Goal: Information Seeking & Learning: Learn about a topic

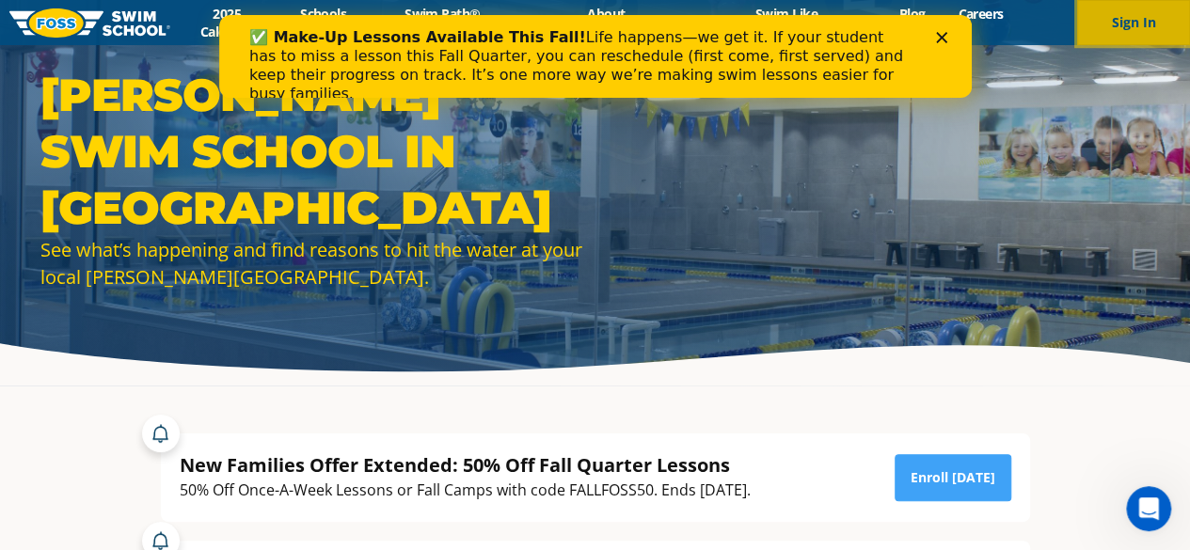
click at [1111, 12] on button "Sign In" at bounding box center [1133, 22] width 113 height 45
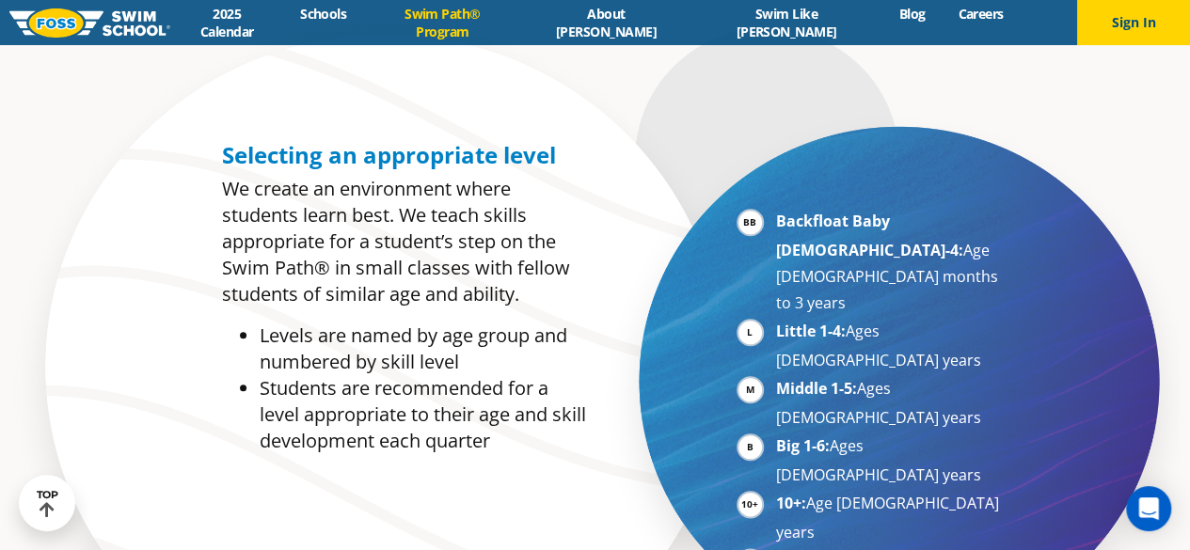
scroll to position [837, 0]
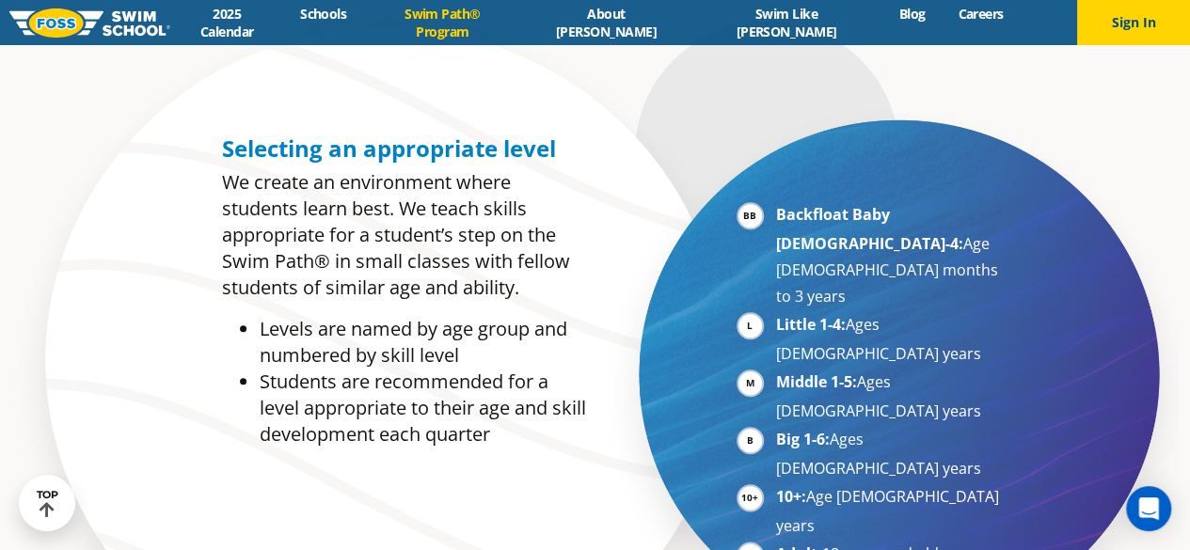
click at [776, 426] on li "Big 1-6: Ages [DEMOGRAPHIC_DATA] years" at bounding box center [891, 454] width 231 height 56
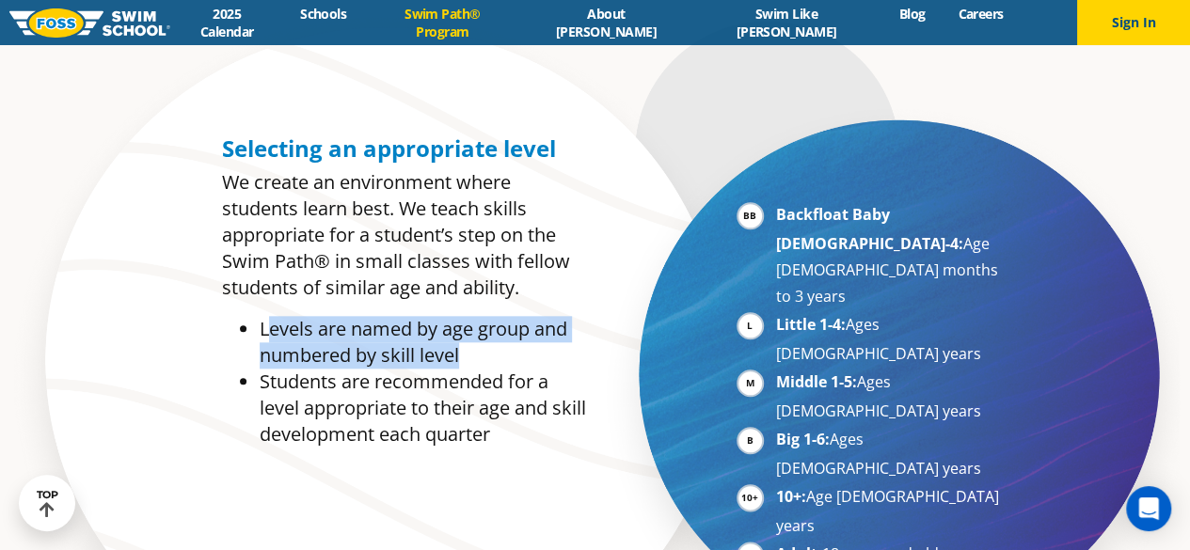
drag, startPoint x: 265, startPoint y: 334, endPoint x: 485, endPoint y: 367, distance: 222.6
click at [485, 367] on li "Levels are named by age group and numbered by skill level" at bounding box center [423, 342] width 326 height 53
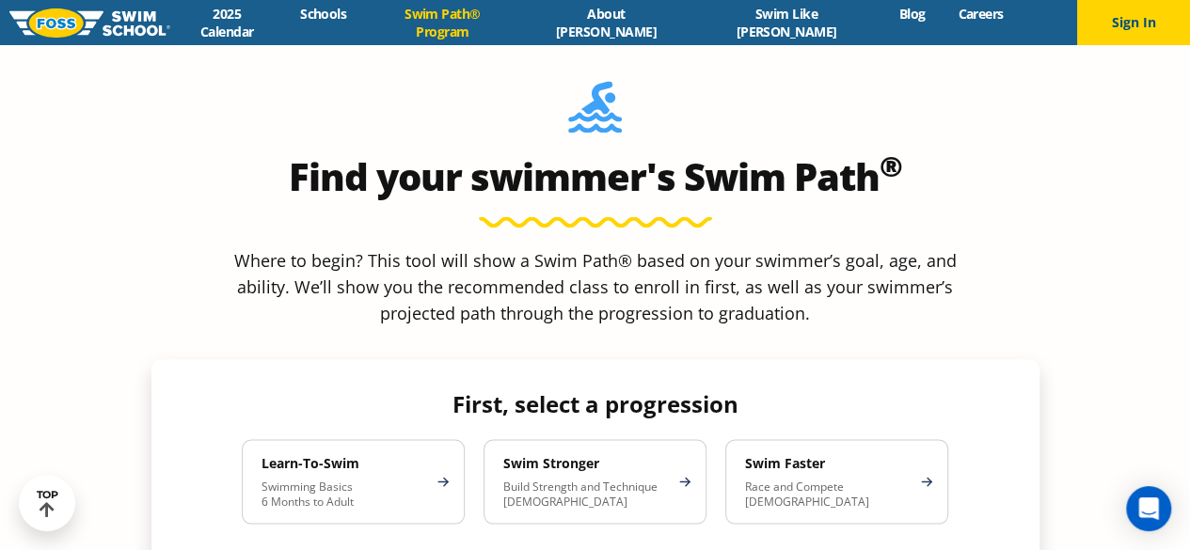
scroll to position [1595, 0]
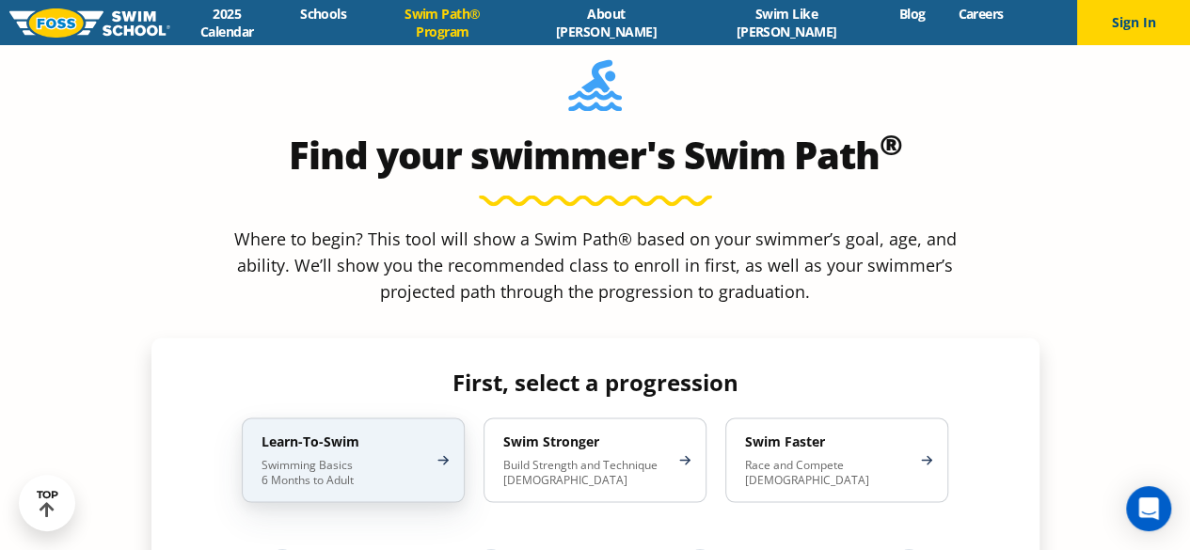
click at [301, 457] on p "Swimming Basics 6 Months to Adult" at bounding box center [344, 472] width 165 height 30
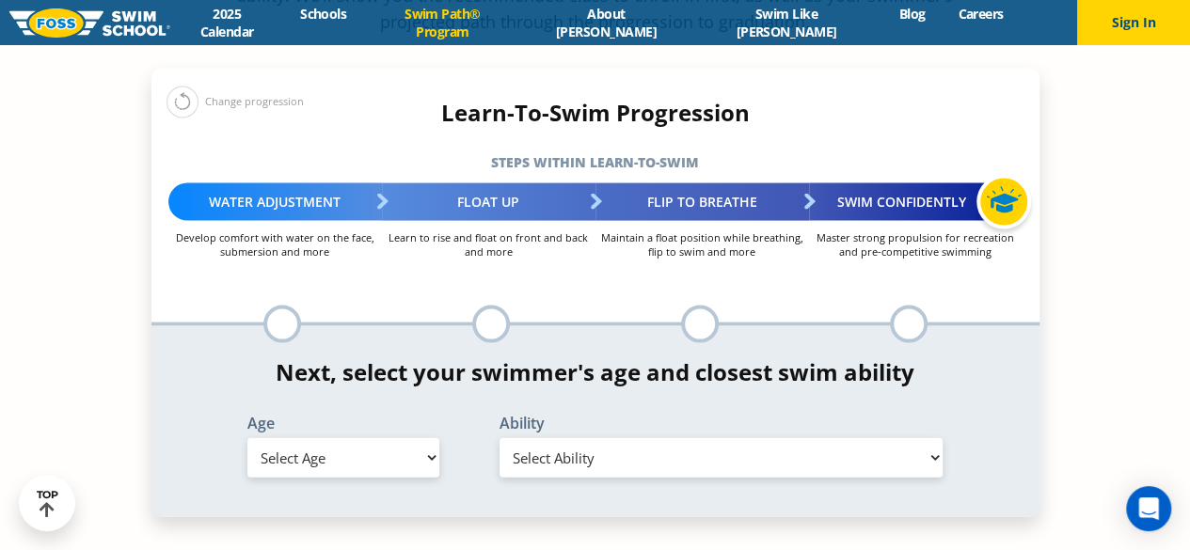
scroll to position [1924, 0]
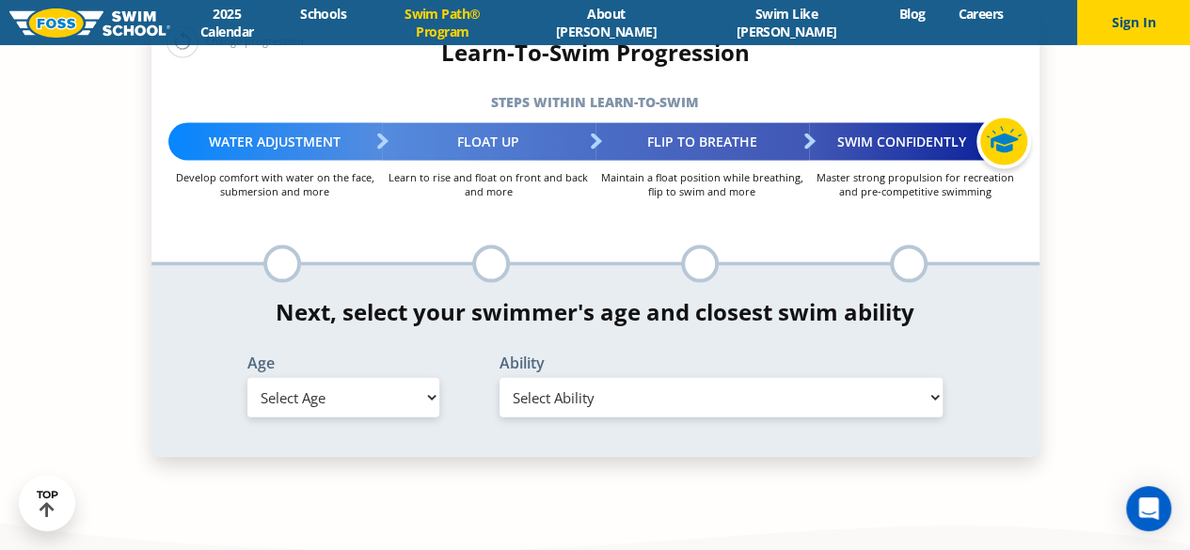
click at [413, 378] on select "Select Age [DEMOGRAPHIC_DATA] months - 1 year 1 year 2 years 3 years 4 years 5 …" at bounding box center [343, 398] width 192 height 40
click at [1095, 259] on section "Find your swimmer's Swim Path ® Where to begin? This tool will show a Swim Path…" at bounding box center [595, 114] width 1190 height 901
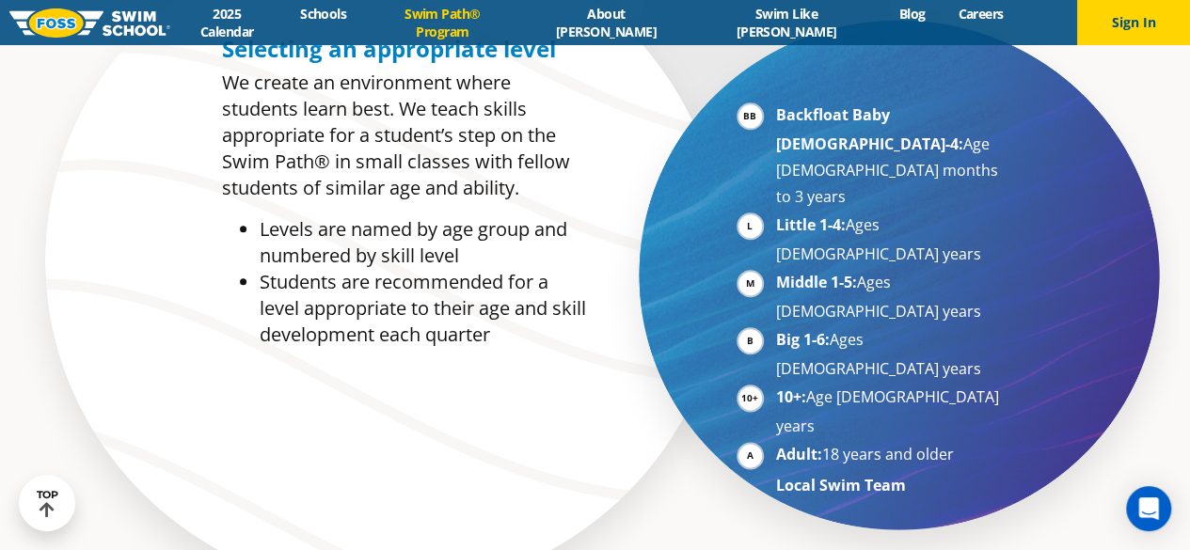
scroll to position [922, 0]
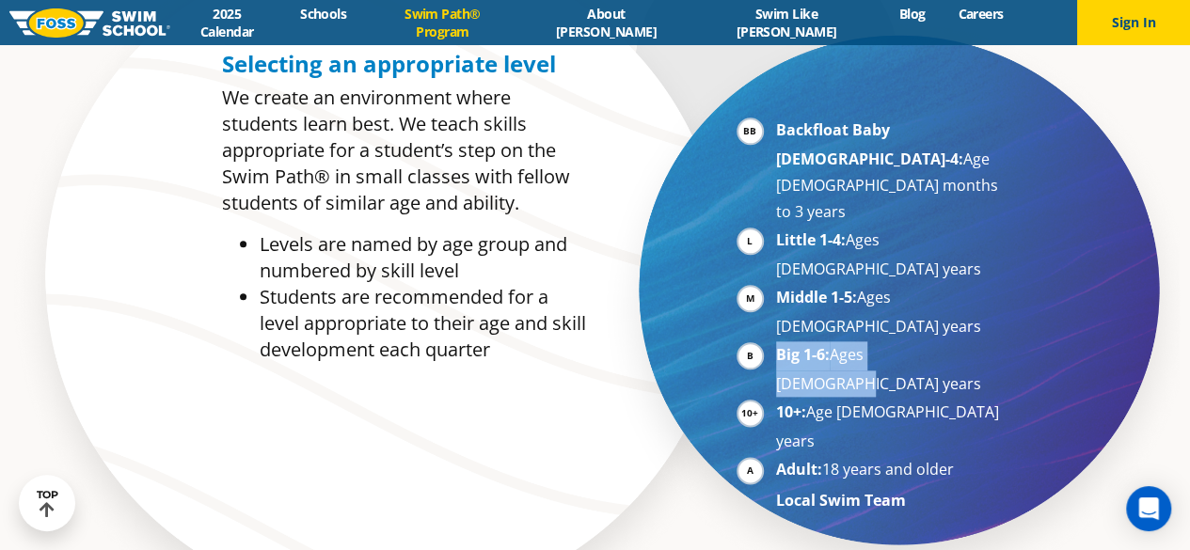
drag, startPoint x: 777, startPoint y: 247, endPoint x: 937, endPoint y: 246, distance: 160.0
click at [937, 342] on li "Big 1-6: Ages [DEMOGRAPHIC_DATA] years" at bounding box center [891, 370] width 231 height 56
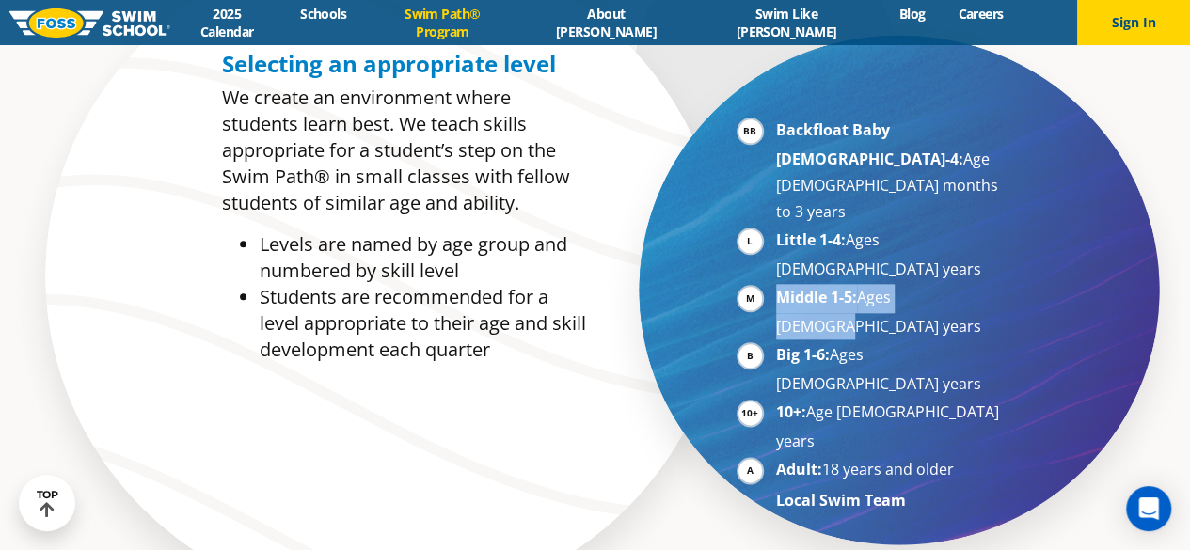
drag, startPoint x: 780, startPoint y: 219, endPoint x: 947, endPoint y: 219, distance: 166.5
click at [947, 284] on li "Middle 1-5: Ages [DEMOGRAPHIC_DATA] years" at bounding box center [891, 312] width 231 height 56
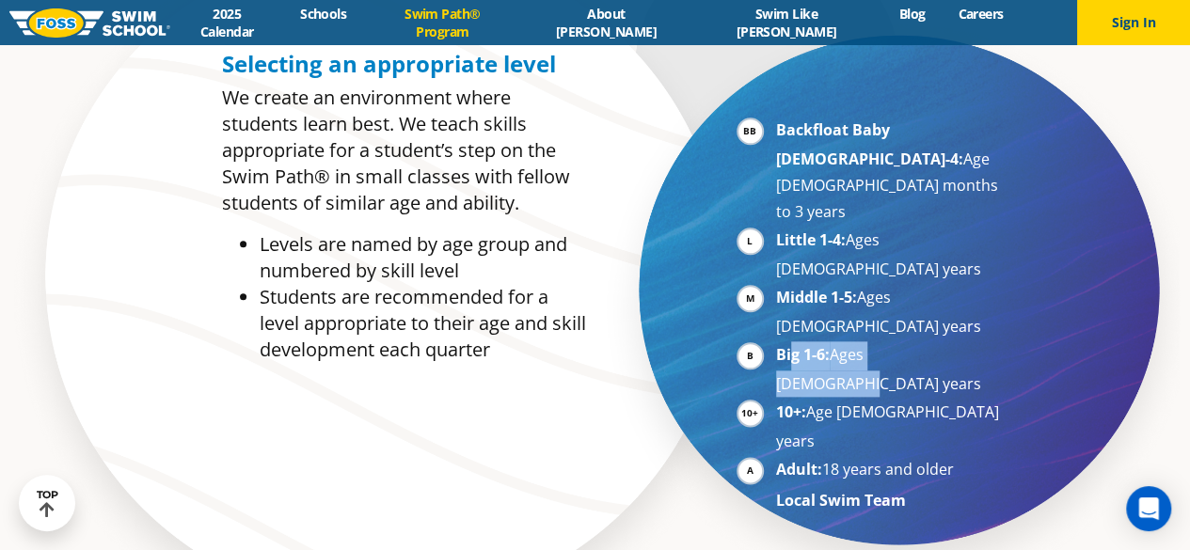
drag, startPoint x: 943, startPoint y: 251, endPoint x: 791, endPoint y: 251, distance: 151.5
click at [791, 342] on li "Big 1-6: Ages [DEMOGRAPHIC_DATA] years" at bounding box center [891, 370] width 231 height 56
drag, startPoint x: 783, startPoint y: 251, endPoint x: 950, endPoint y: 260, distance: 167.7
click at [950, 342] on li "Big 1-6: Ages [DEMOGRAPHIC_DATA] years" at bounding box center [891, 370] width 231 height 56
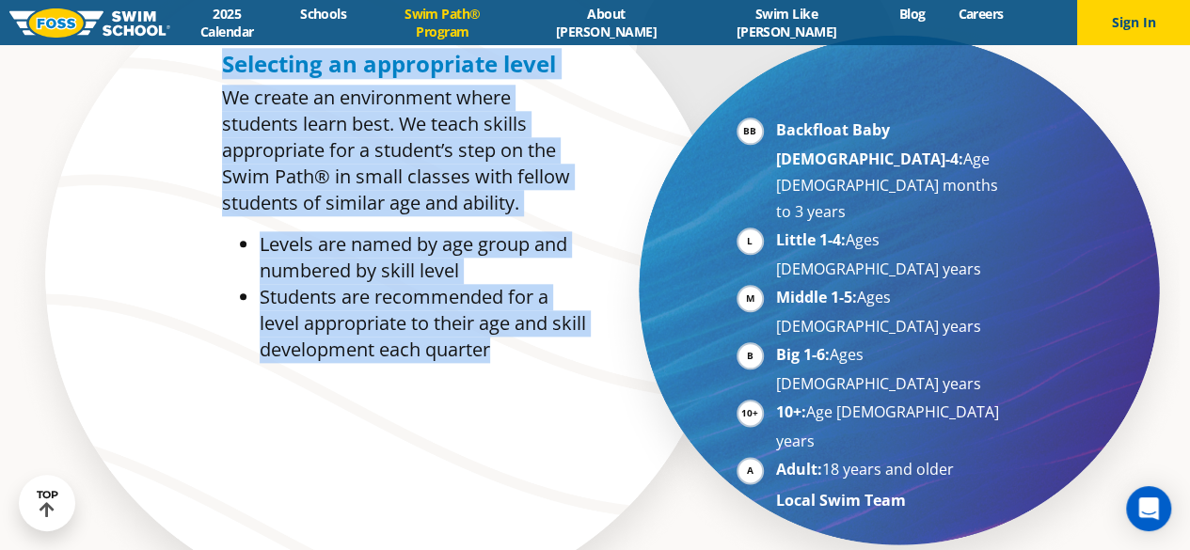
drag, startPoint x: 226, startPoint y: 64, endPoint x: 576, endPoint y: 346, distance: 449.6
click at [576, 346] on div "Selecting an appropriate level We create an environment where students learn be…" at bounding box center [404, 207] width 364 height 312
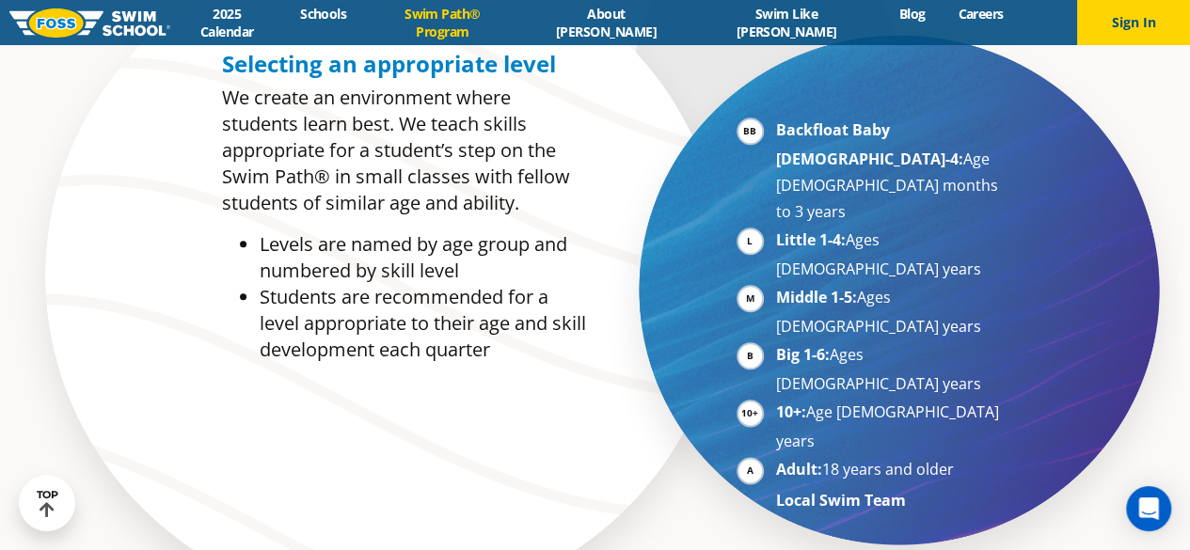
click at [1105, 285] on section "Selecting an appropriate level We create an environment where students learn be…" at bounding box center [595, 295] width 1190 height 742
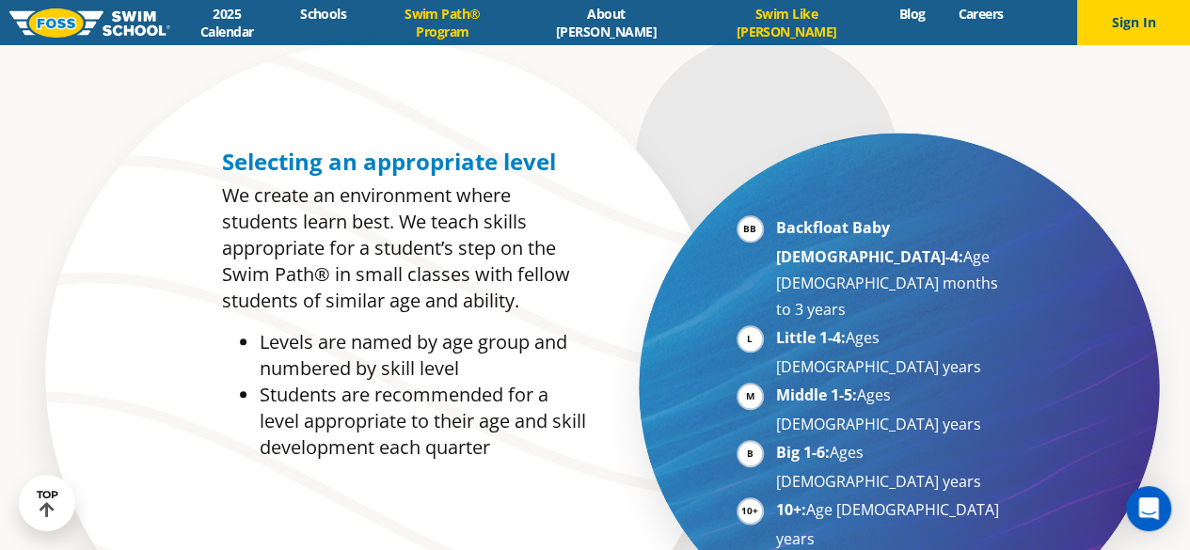
scroll to position [851, 0]
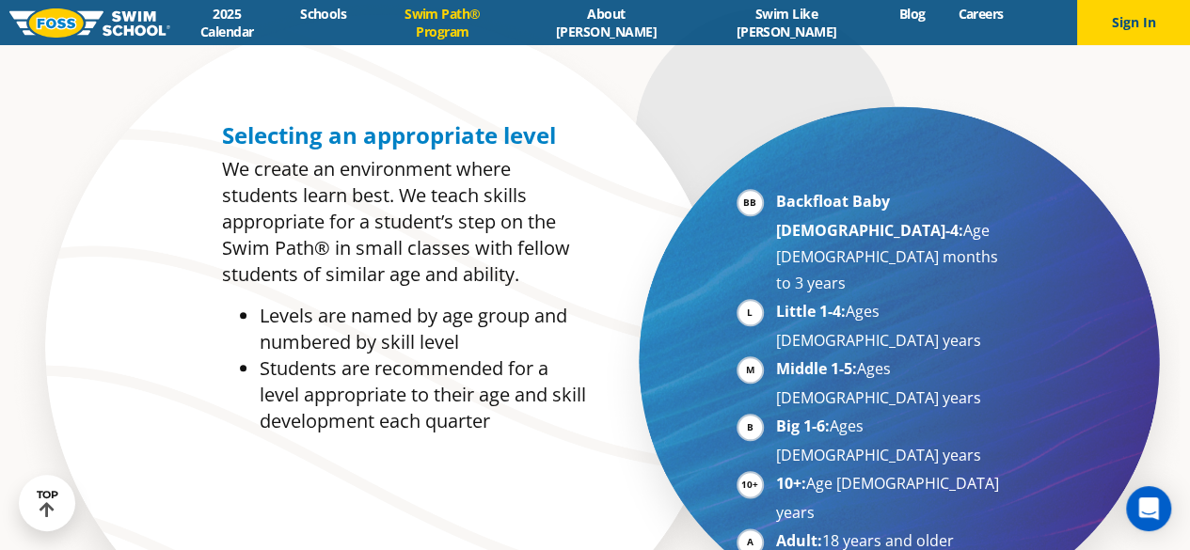
click at [785, 358] on strong "Middle 1-5:" at bounding box center [816, 368] width 81 height 21
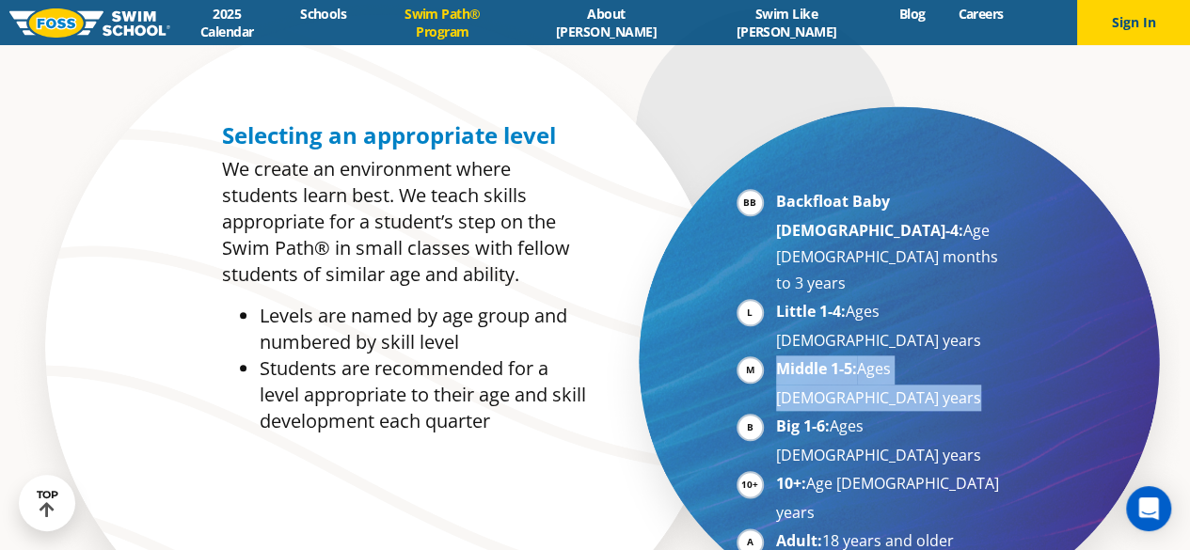
click at [785, 358] on strong "Middle 1-5:" at bounding box center [816, 368] width 81 height 21
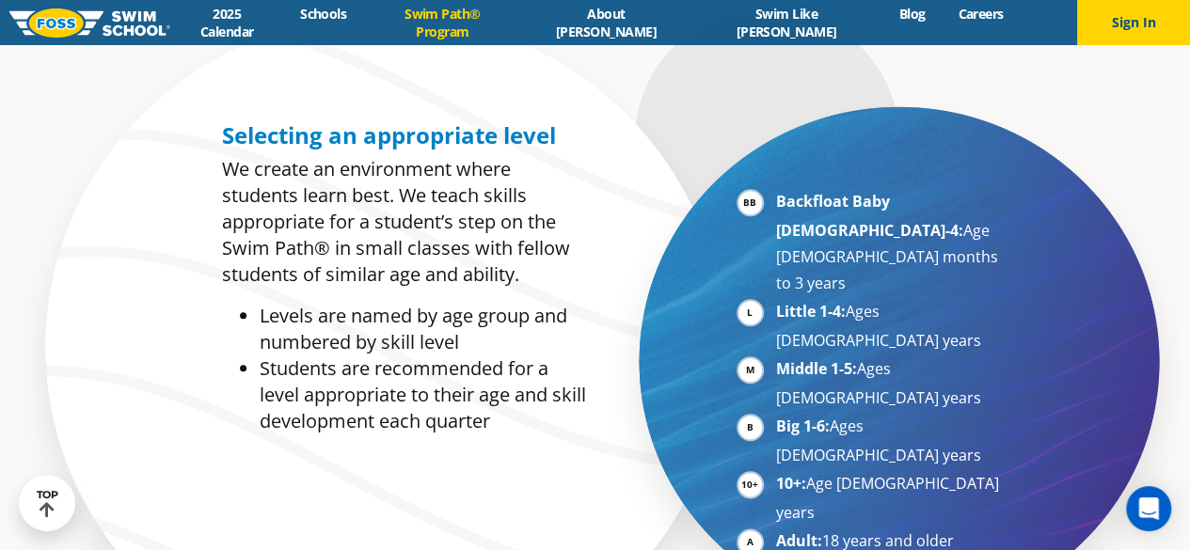
click at [787, 416] on strong "Big 1-6:" at bounding box center [803, 426] width 54 height 21
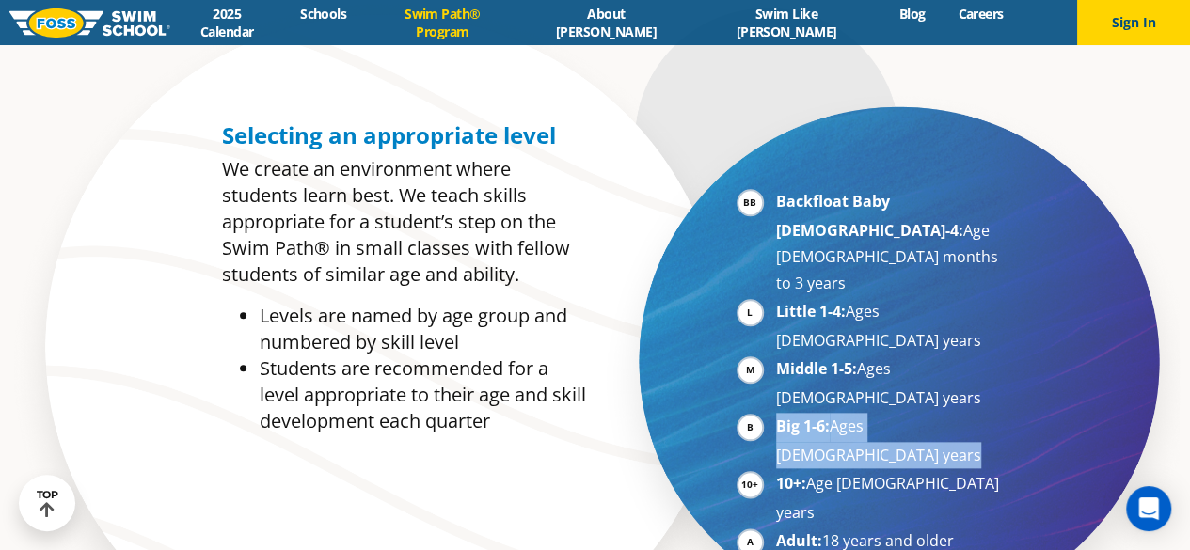
click at [787, 416] on strong "Big 1-6:" at bounding box center [803, 426] width 54 height 21
click at [776, 413] on li "Big 1-6: Ages [DEMOGRAPHIC_DATA] years" at bounding box center [891, 441] width 231 height 56
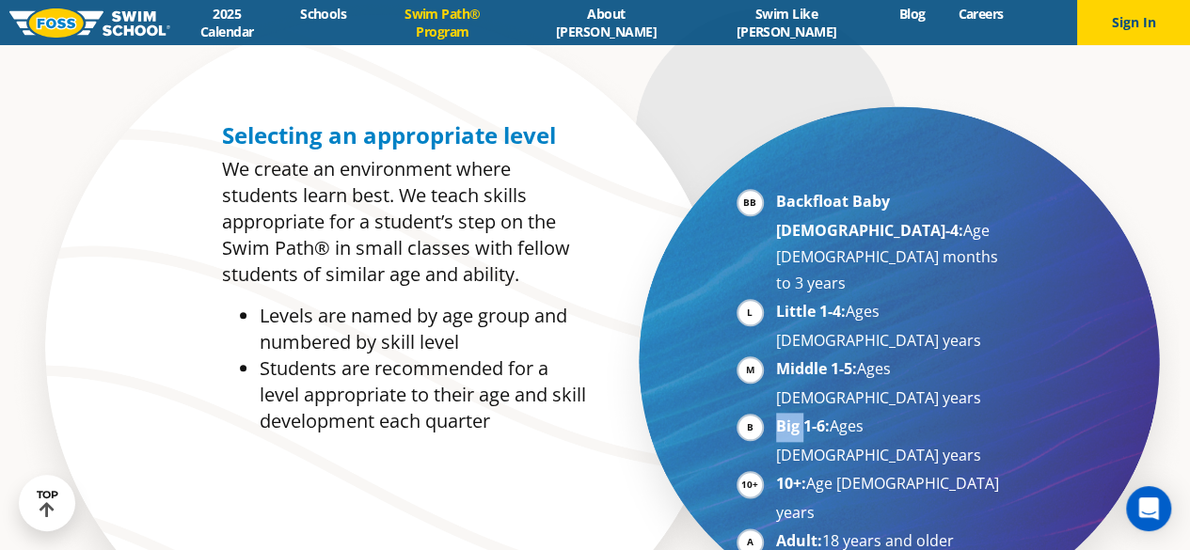
click at [776, 413] on li "Big 1-6: Ages [DEMOGRAPHIC_DATA] years" at bounding box center [891, 441] width 231 height 56
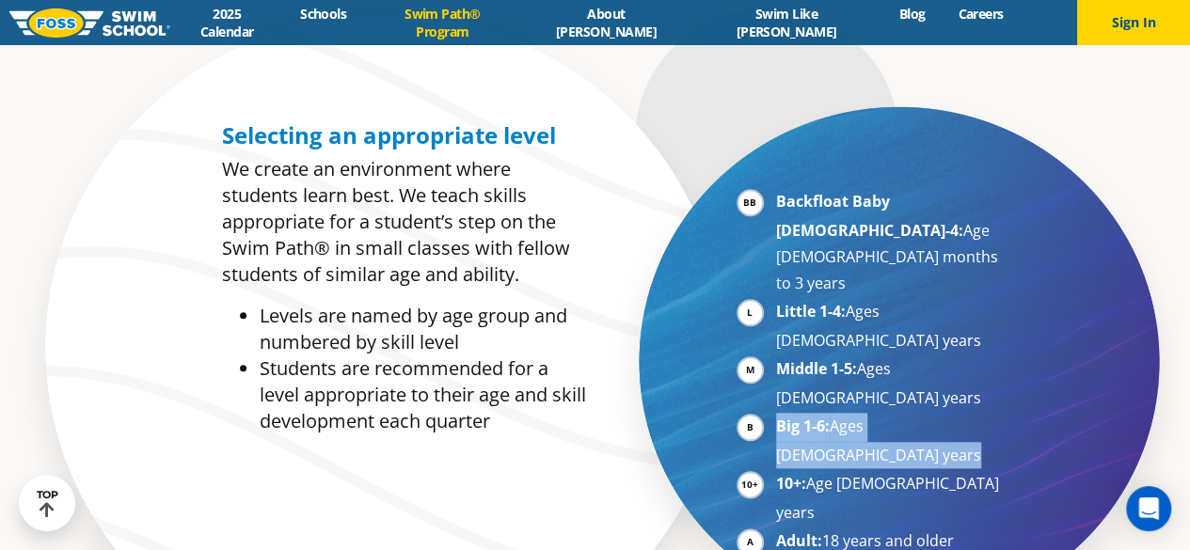
click at [776, 413] on li "Big 1-6: Ages [DEMOGRAPHIC_DATA] years" at bounding box center [891, 441] width 231 height 56
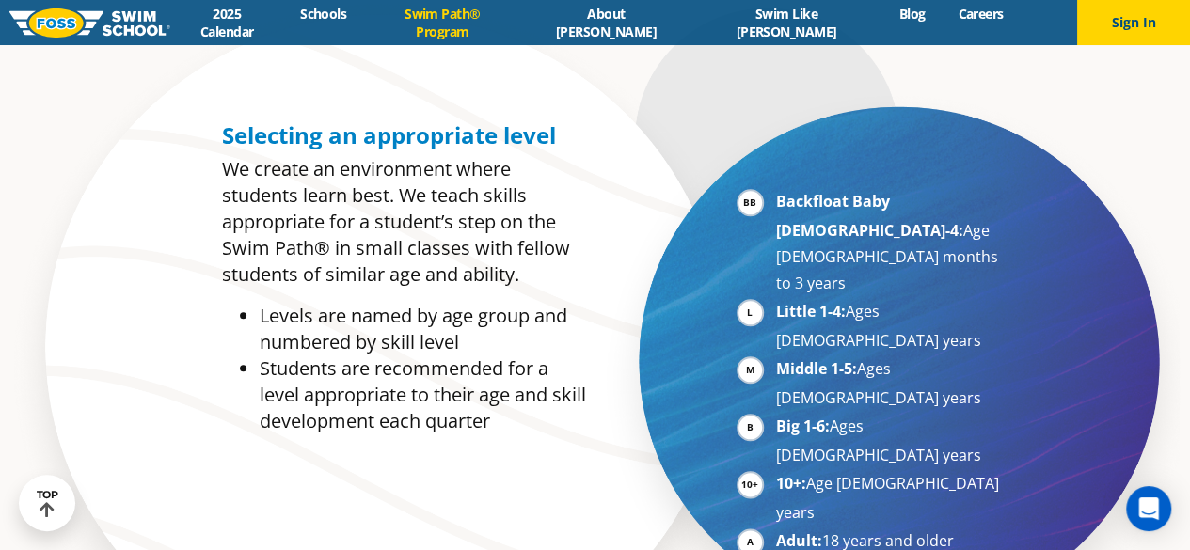
click at [495, 285] on p "We create an environment where students learn best. We teach skills appropriate…" at bounding box center [404, 222] width 364 height 132
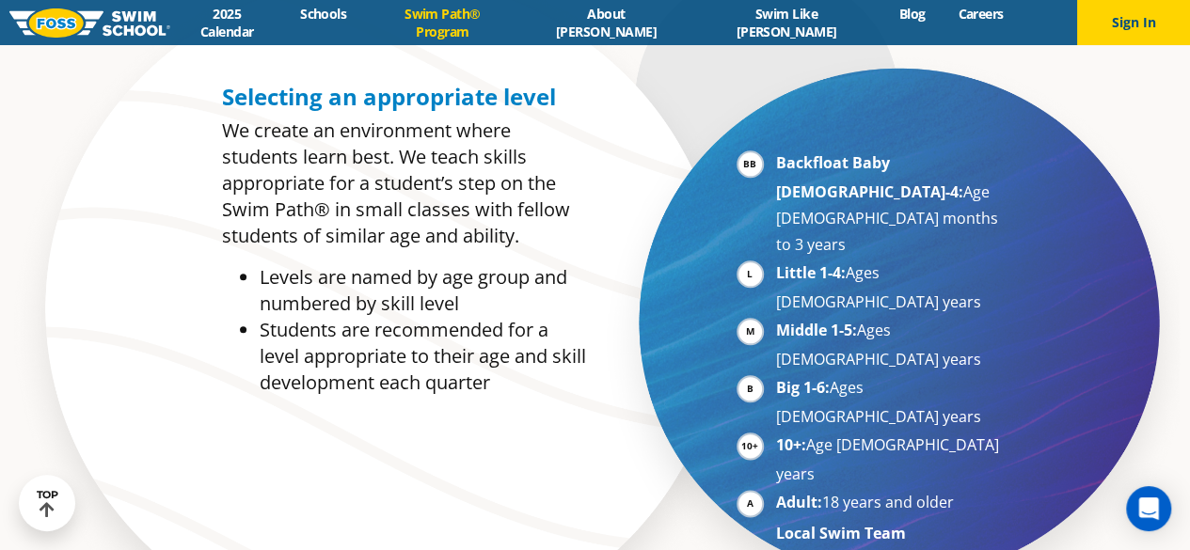
scroll to position [888, 0]
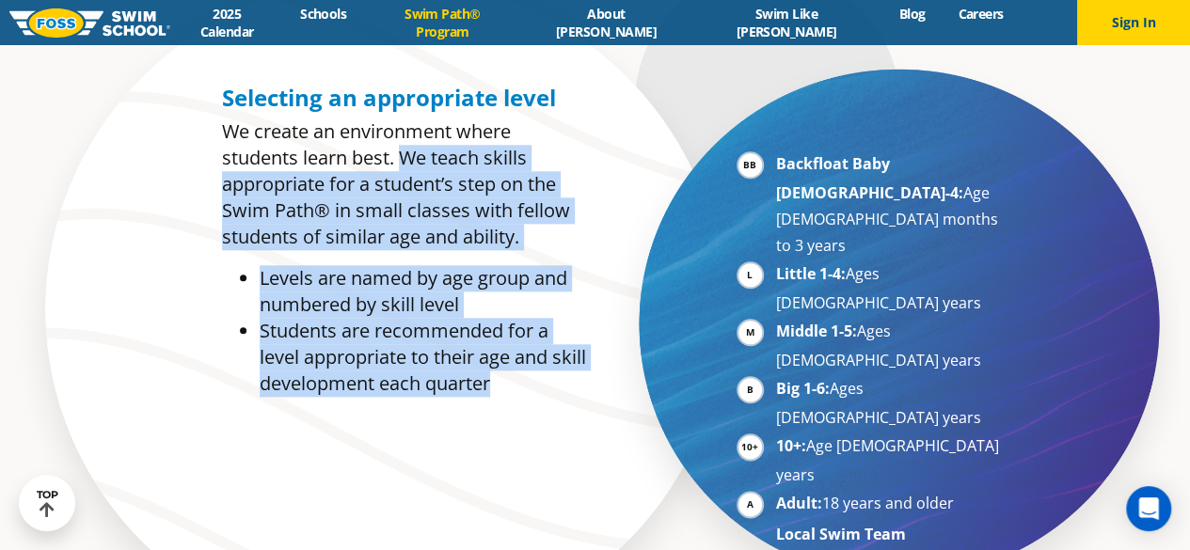
drag, startPoint x: 405, startPoint y: 153, endPoint x: 530, endPoint y: 396, distance: 273.1
click at [530, 396] on div "Selecting an appropriate level We create an environment where students learn be…" at bounding box center [404, 241] width 364 height 312
click at [530, 396] on li "Students are recommended for a level appropriate to their age and skill develop…" at bounding box center [423, 357] width 326 height 79
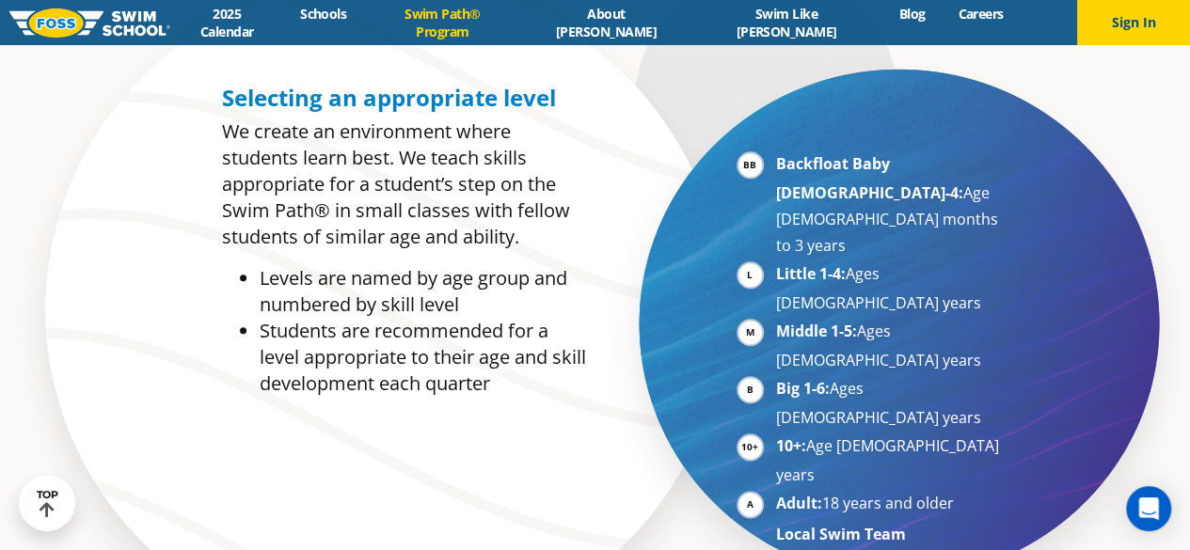
click at [605, 304] on div "Backfloat Baby [DEMOGRAPHIC_DATA]-4: Age [DEMOGRAPHIC_DATA] months to 3 years L…" at bounding box center [823, 323] width 454 height 497
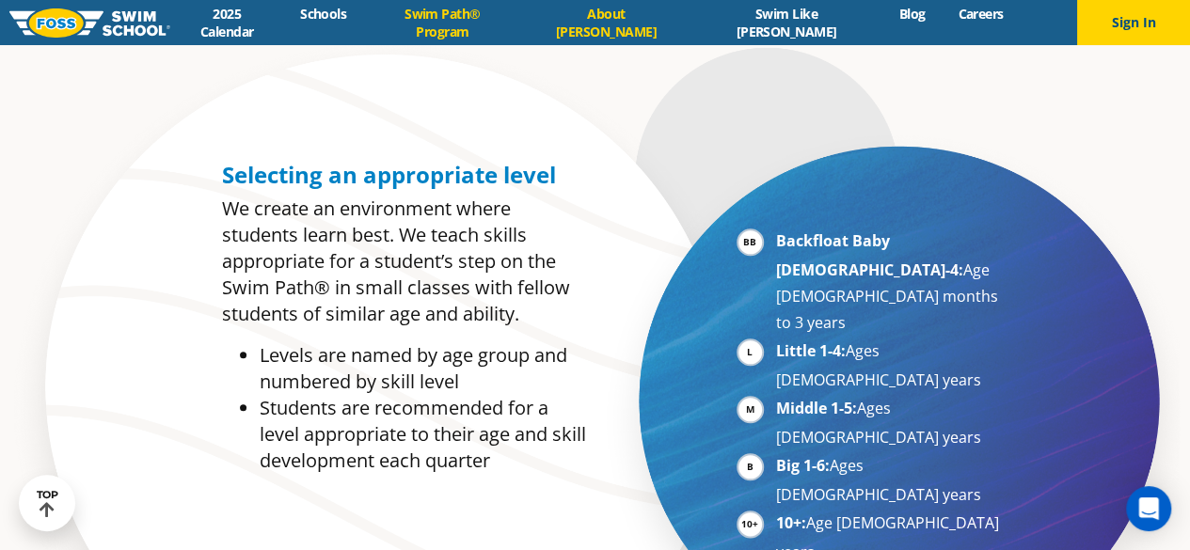
scroll to position [813, 0]
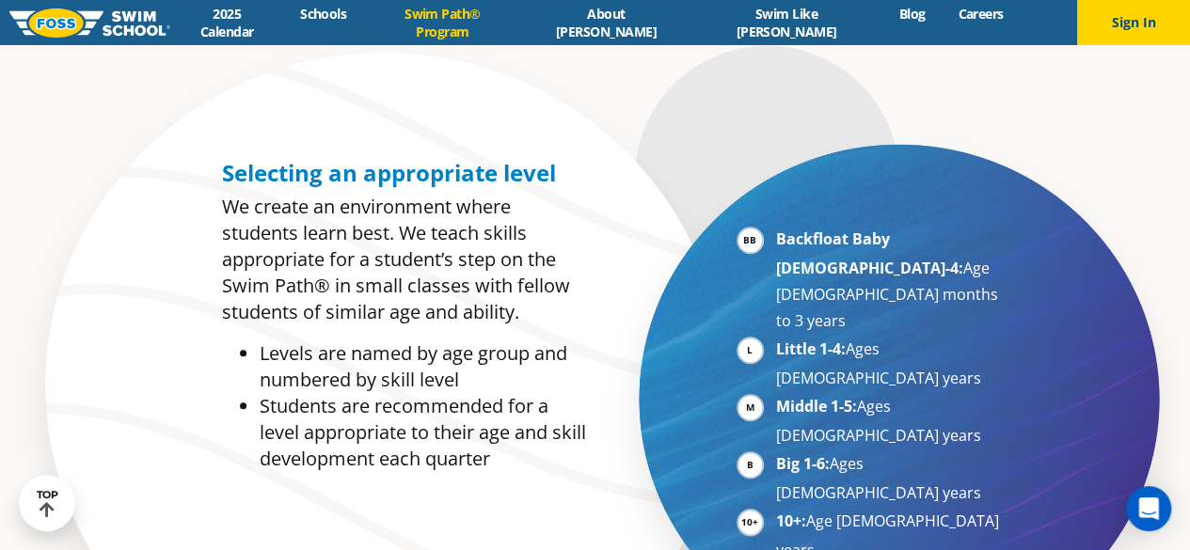
click at [113, 240] on section "Selecting an appropriate level We create an environment where students learn be…" at bounding box center [595, 404] width 1190 height 742
